Goal: Check status: Check status

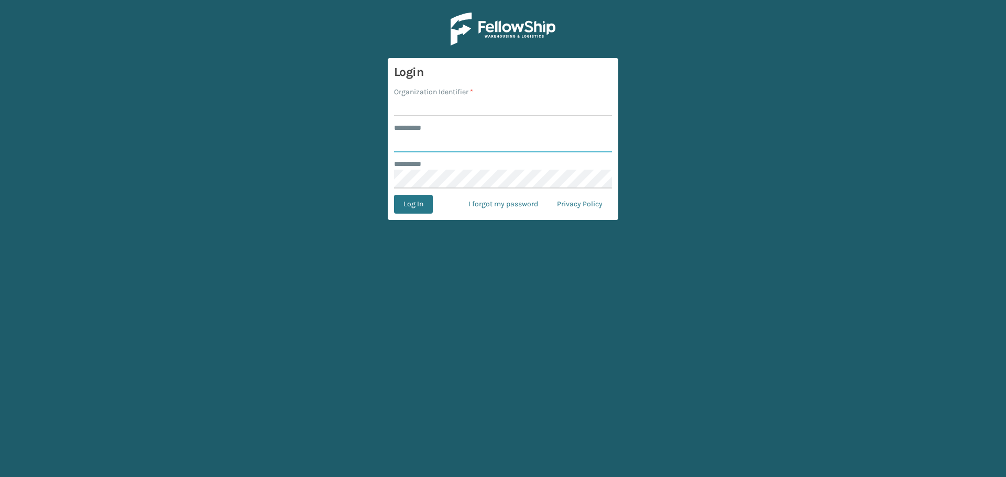
type input "*******"
click at [454, 104] on input "Organization Identifier *" at bounding box center [503, 106] width 218 height 19
type input "SuperAdminOrganization"
click at [408, 205] on button "Log In" at bounding box center [413, 204] width 39 height 19
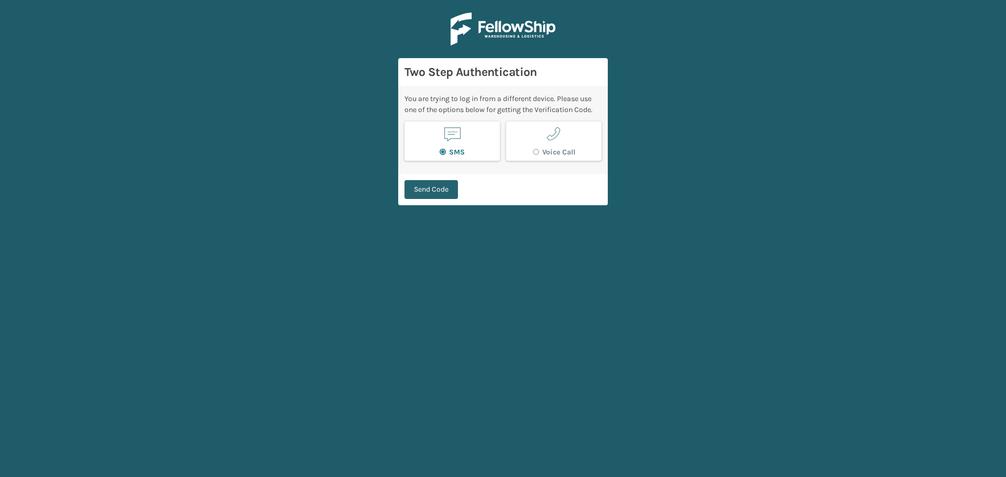
click at [433, 183] on button "Send Code" at bounding box center [431, 189] width 53 height 19
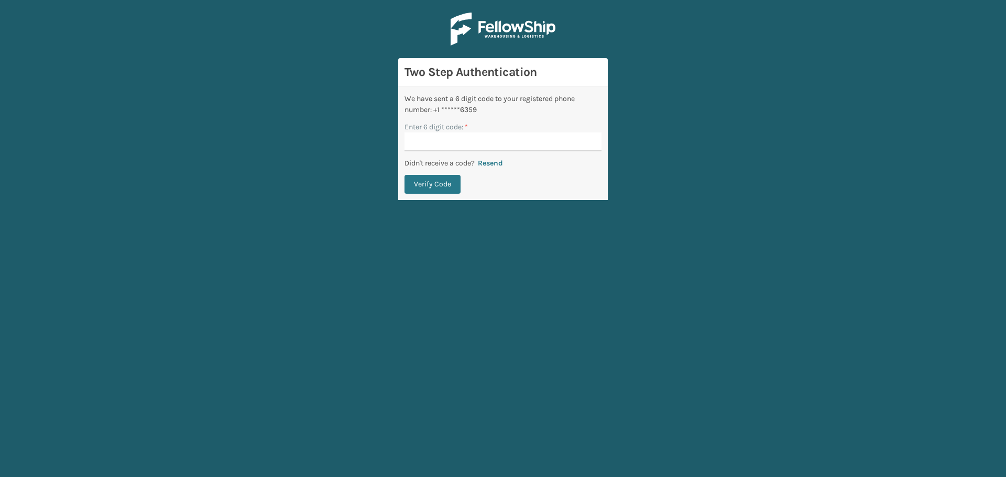
click at [451, 141] on input "Enter 6 digit code: *" at bounding box center [503, 142] width 197 height 19
type input "621934"
click at [439, 191] on button "Verify Code" at bounding box center [433, 184] width 56 height 19
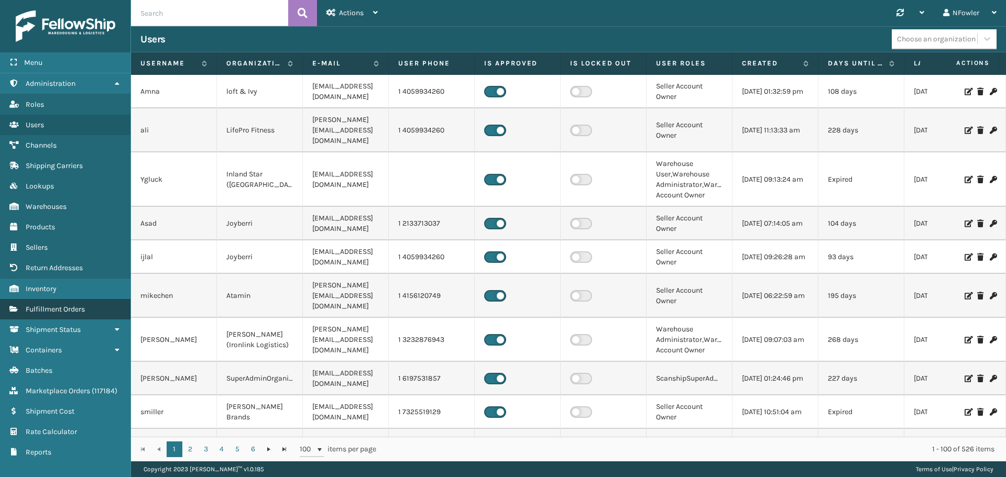
click at [74, 308] on span "Fulfillment Orders" at bounding box center [55, 309] width 59 height 9
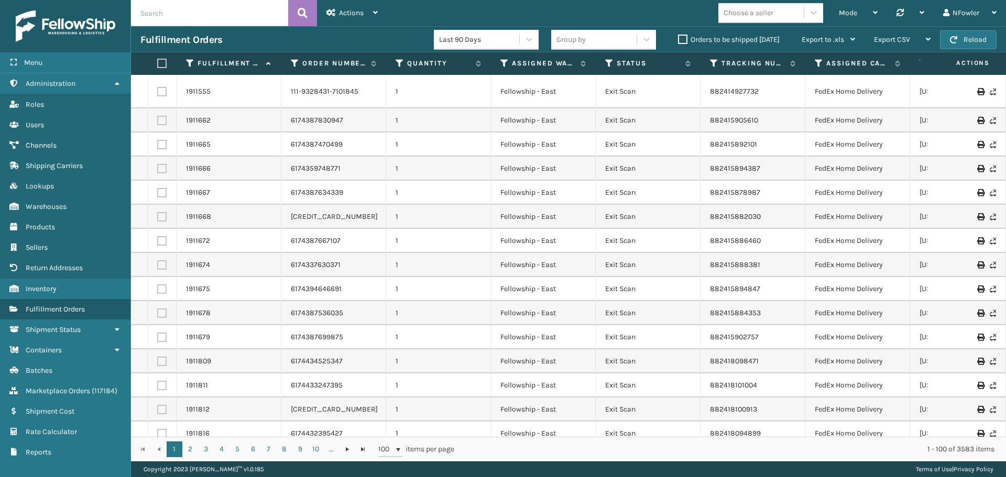
click at [244, 18] on input "text" at bounding box center [209, 13] width 157 height 26
paste input "882440105284"
type input "882440105284"
click at [303, 12] on icon at bounding box center [303, 13] width 10 height 16
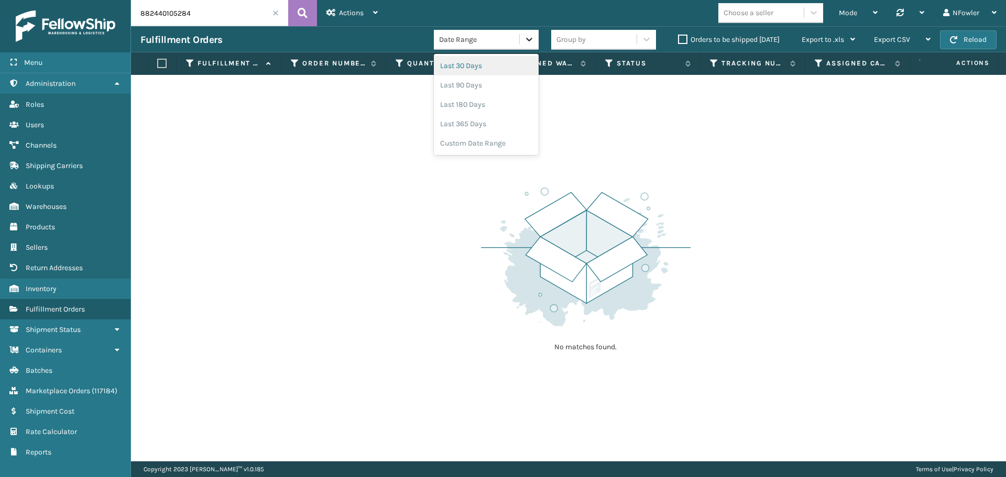
click at [527, 43] on icon at bounding box center [529, 39] width 10 height 10
click at [468, 121] on div "Last 365 Days" at bounding box center [486, 123] width 105 height 19
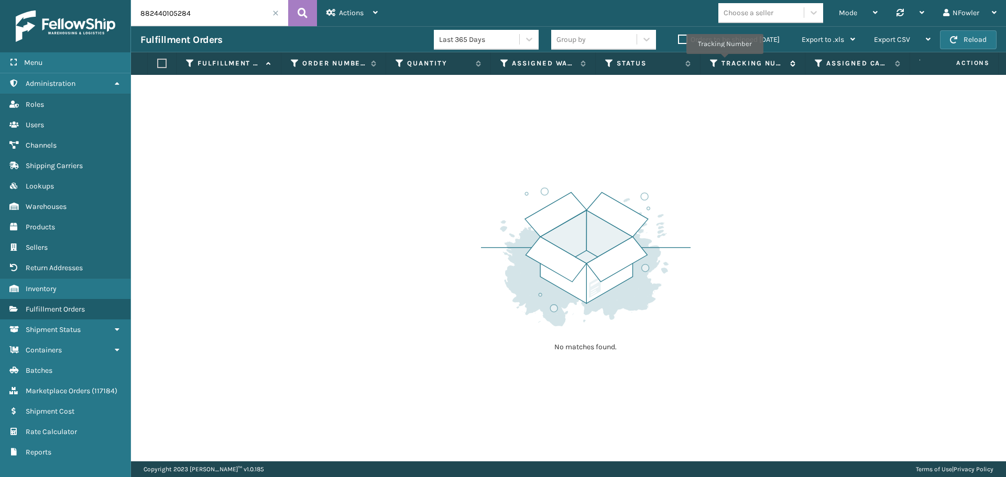
click at [725, 61] on label "Tracking Number" at bounding box center [753, 63] width 63 height 9
click at [274, 12] on span at bounding box center [276, 13] width 6 height 6
